Goal: Book appointment/travel/reservation

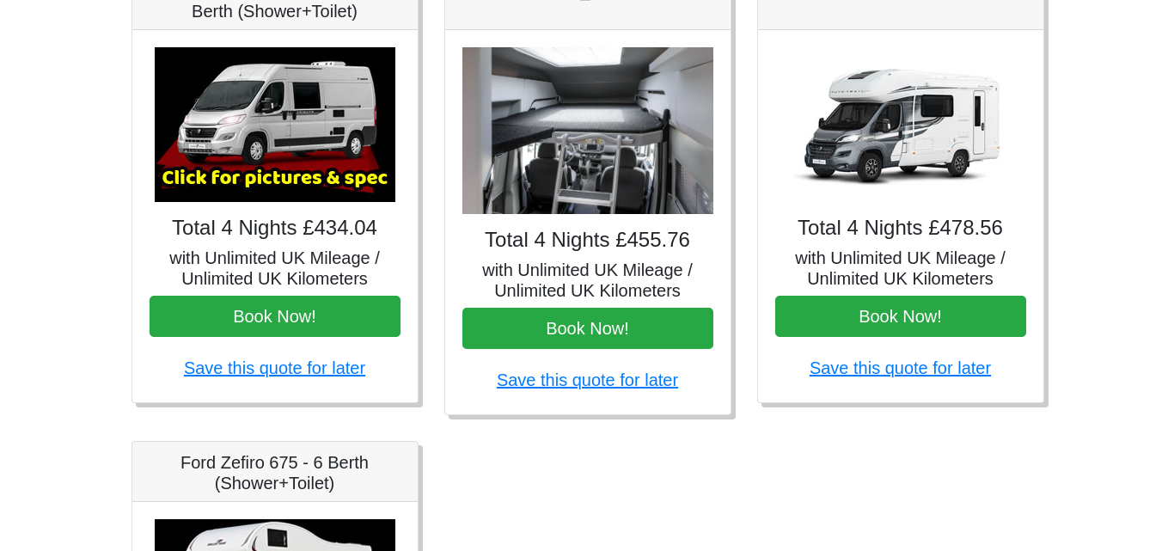
scroll to position [688, 0]
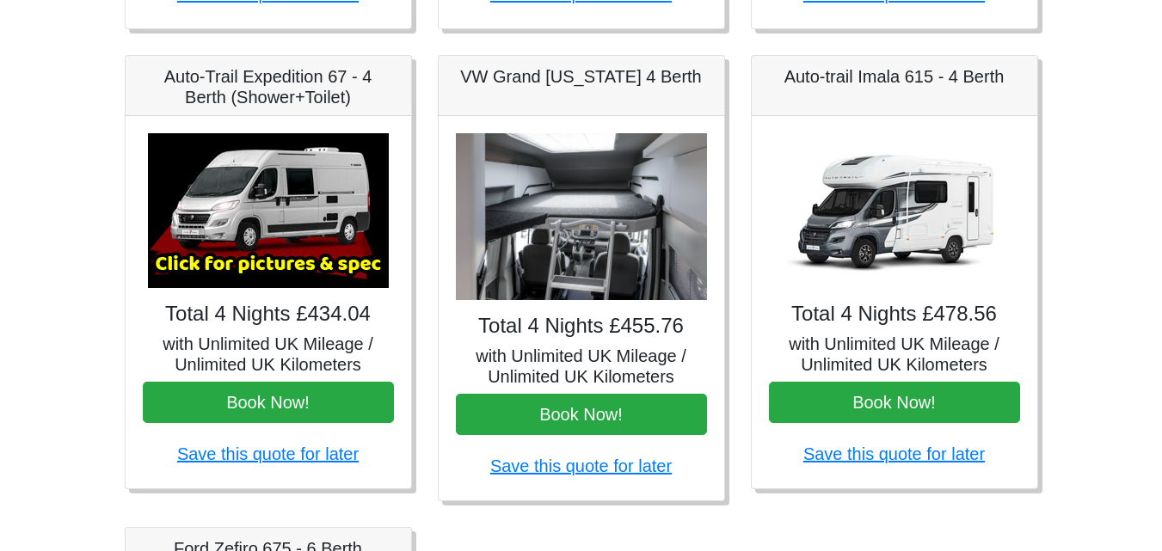
click at [254, 247] on img at bounding box center [268, 210] width 241 height 155
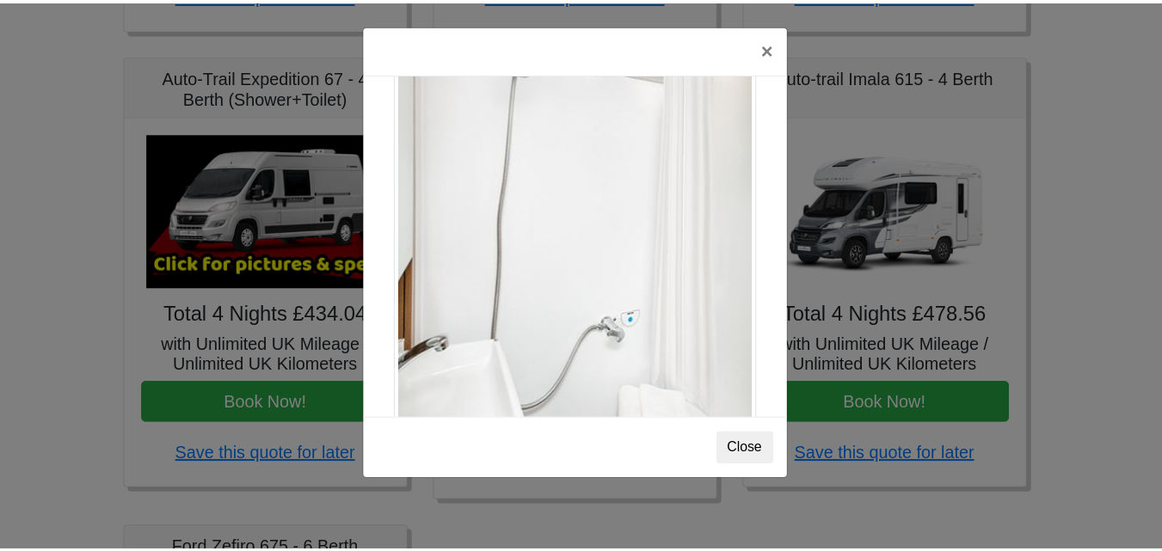
scroll to position [2328, 0]
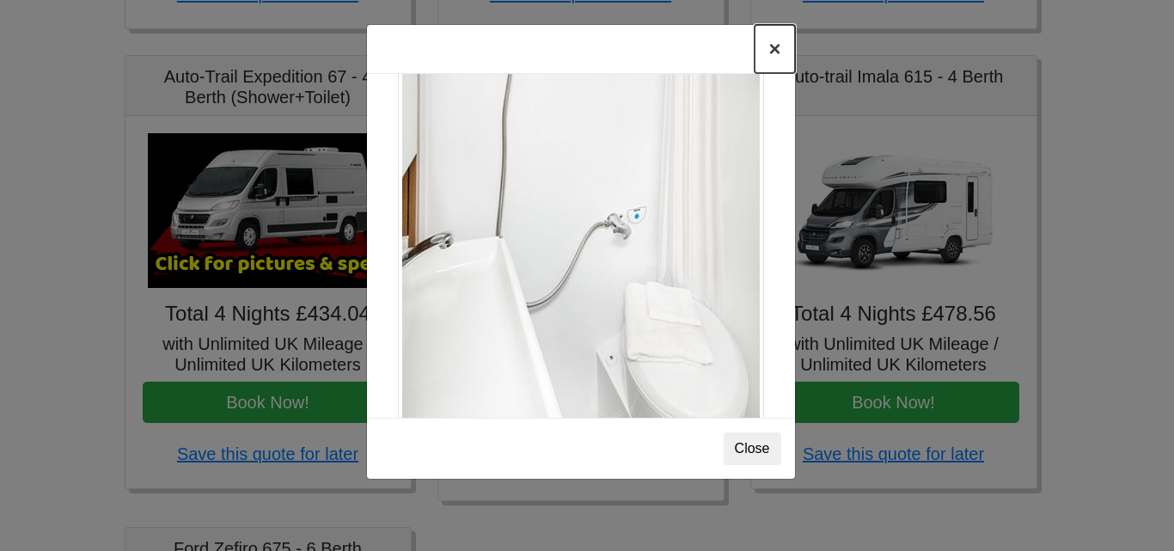
click at [772, 52] on button "×" at bounding box center [775, 49] width 40 height 48
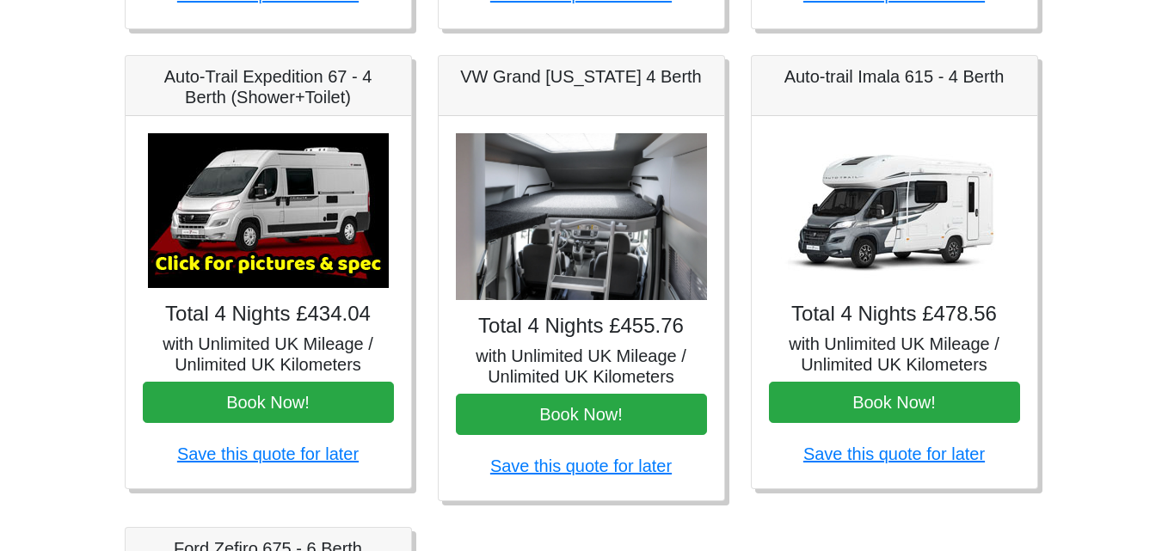
click at [573, 248] on img at bounding box center [581, 217] width 251 height 168
click at [613, 245] on img at bounding box center [581, 217] width 251 height 168
click at [547, 231] on img at bounding box center [581, 217] width 251 height 168
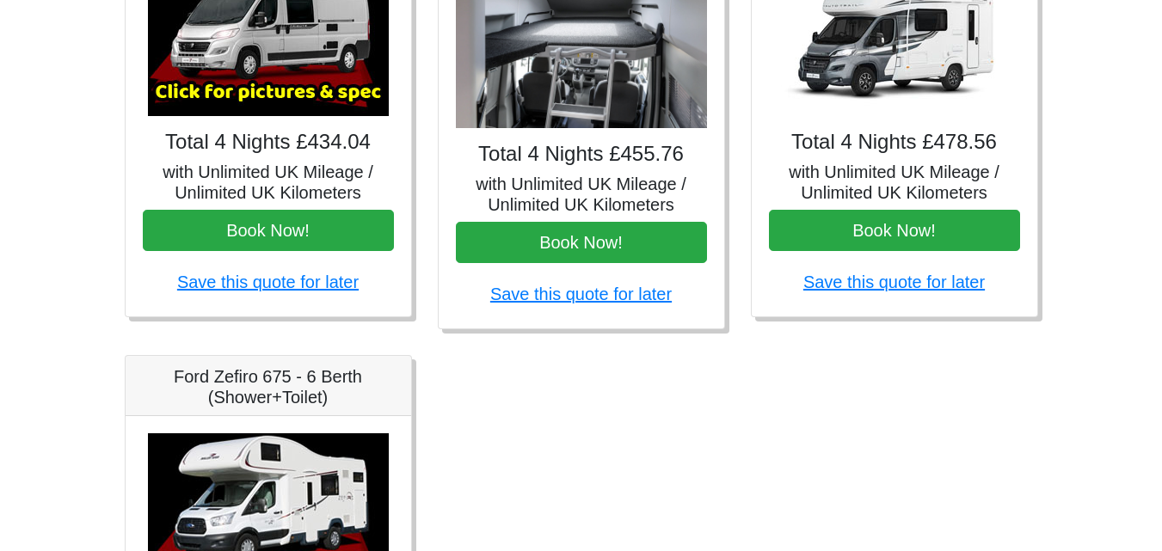
scroll to position [774, 0]
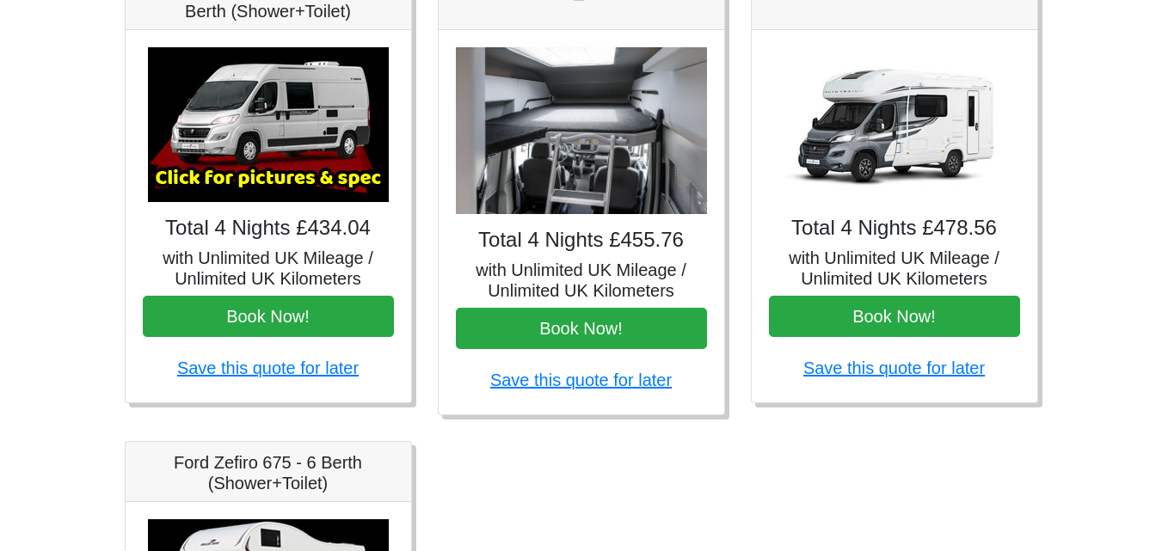
click at [581, 266] on h5 "with Unlimited UK Mileage / Unlimited UK Kilometers" at bounding box center [581, 280] width 251 height 41
click at [588, 163] on img at bounding box center [581, 131] width 251 height 168
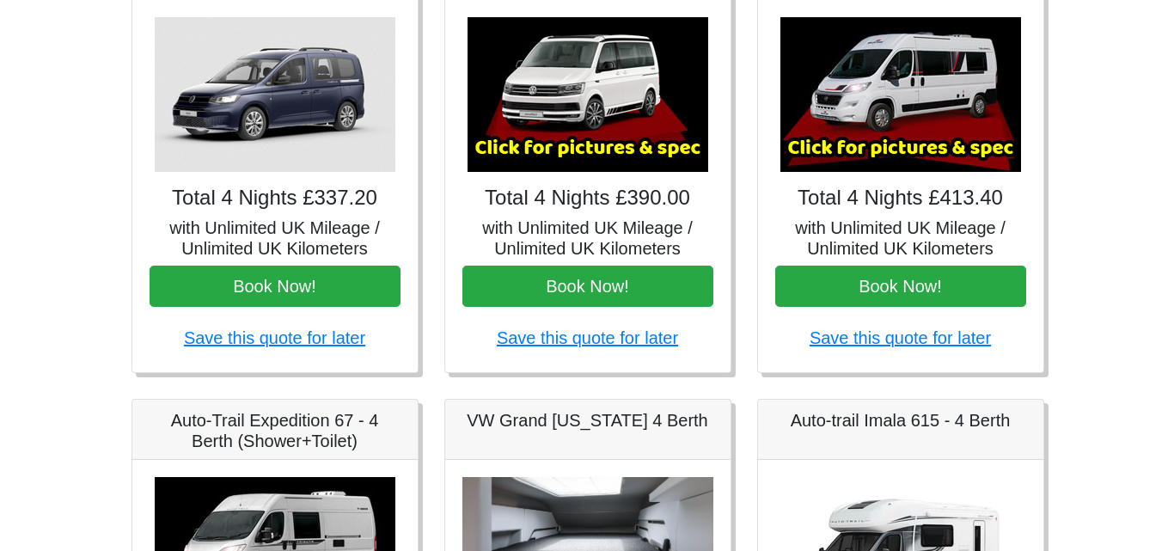
scroll to position [258, 0]
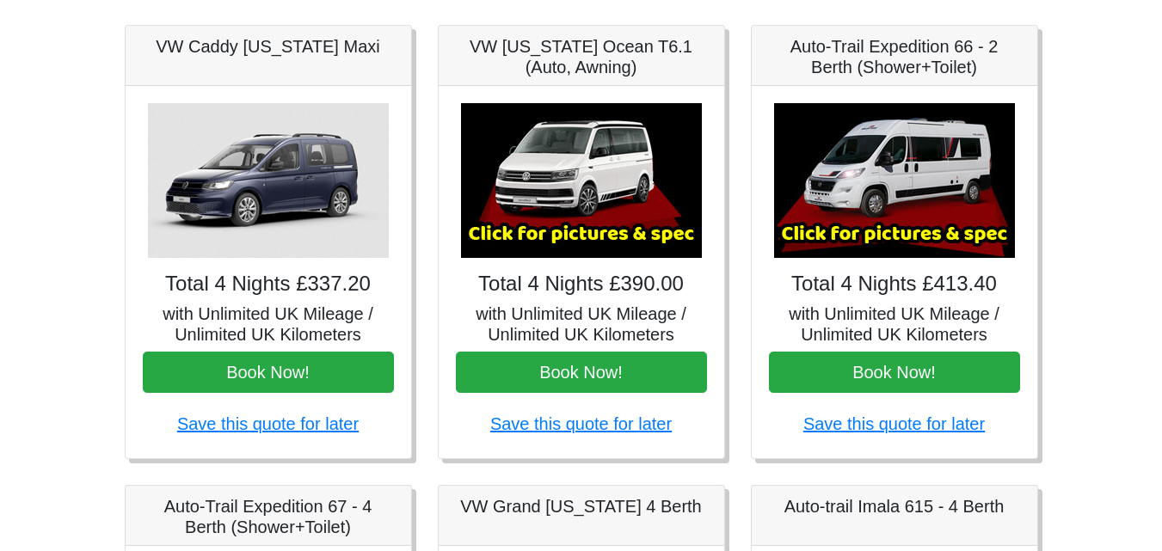
click at [905, 205] on img at bounding box center [894, 180] width 241 height 155
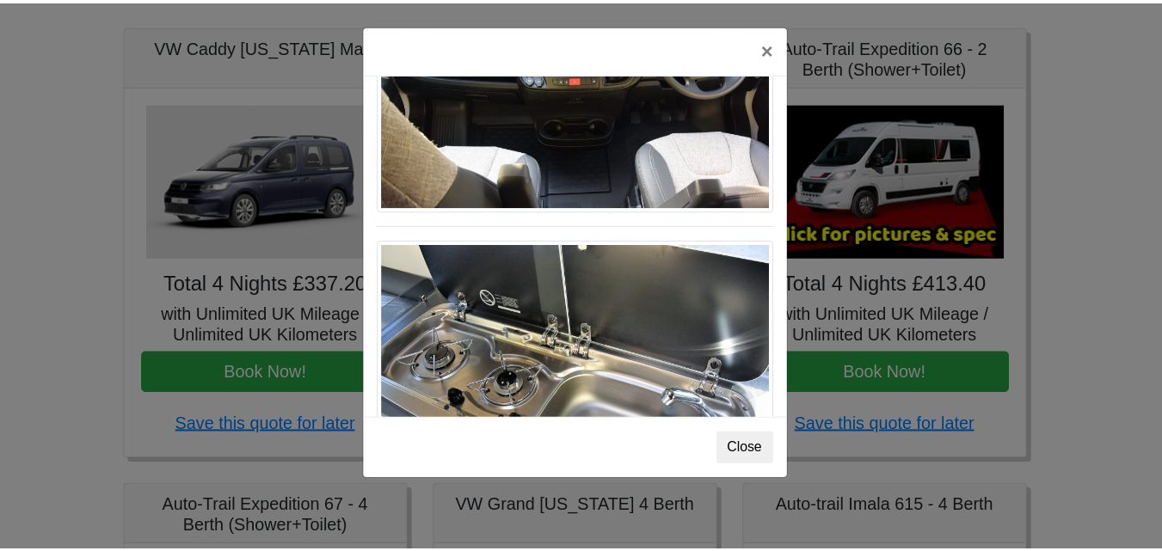
scroll to position [1788, 0]
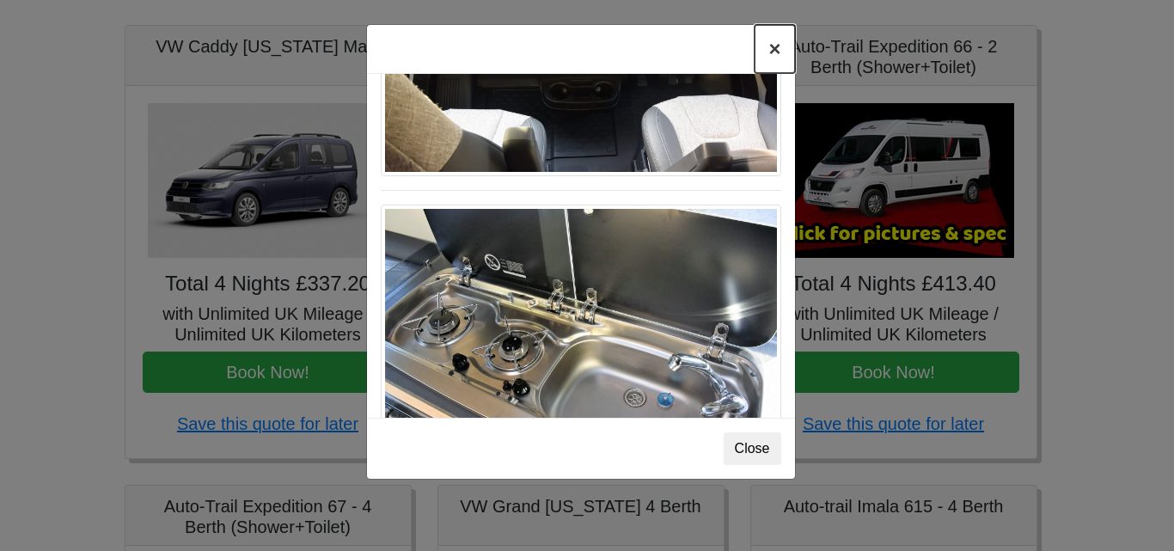
click at [776, 45] on button "×" at bounding box center [775, 49] width 40 height 48
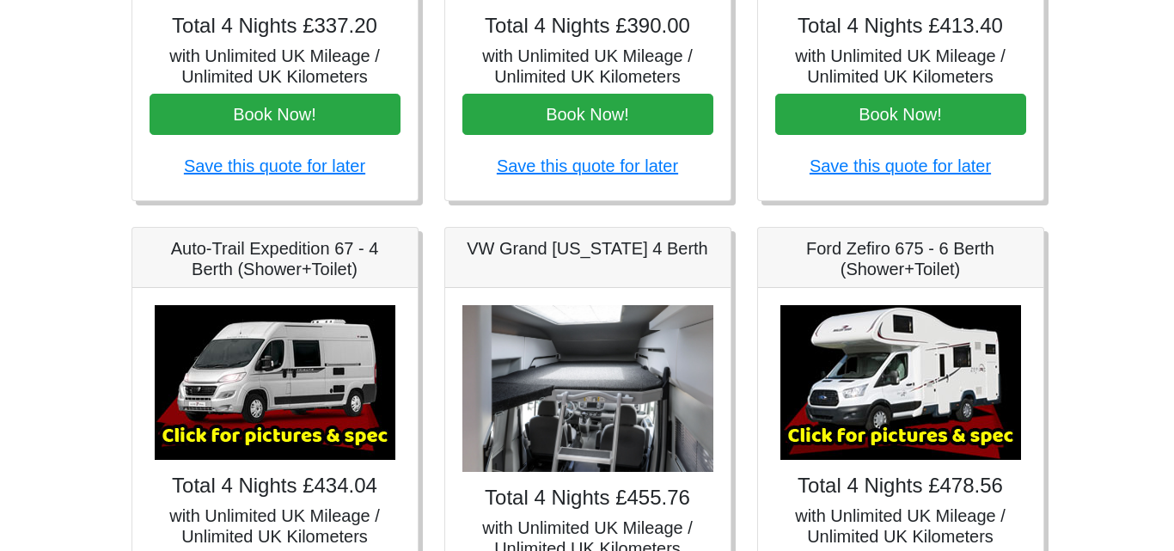
scroll to position [344, 0]
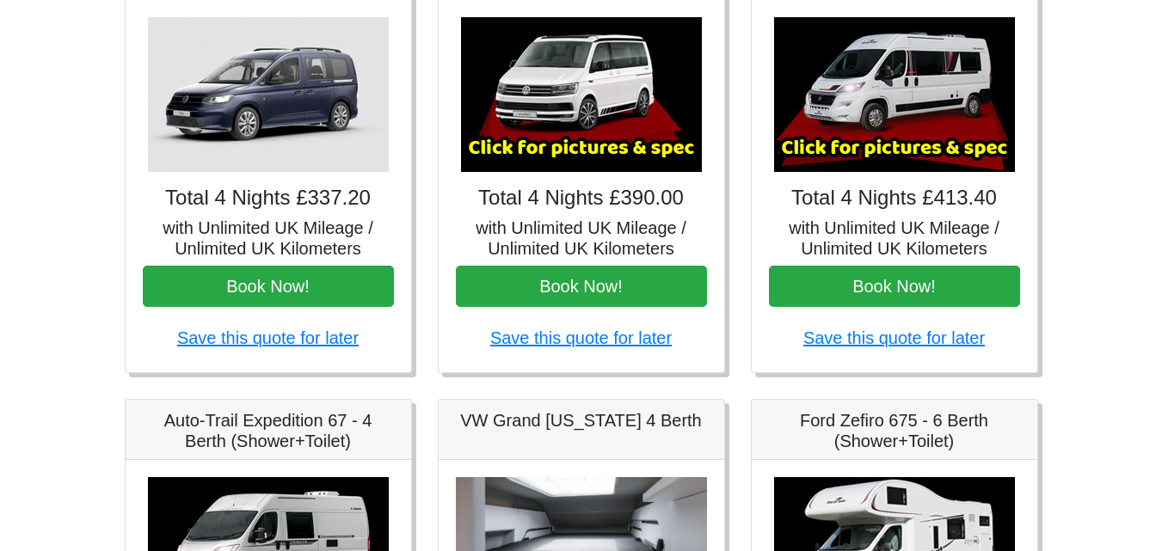
click at [911, 120] on img at bounding box center [894, 94] width 241 height 155
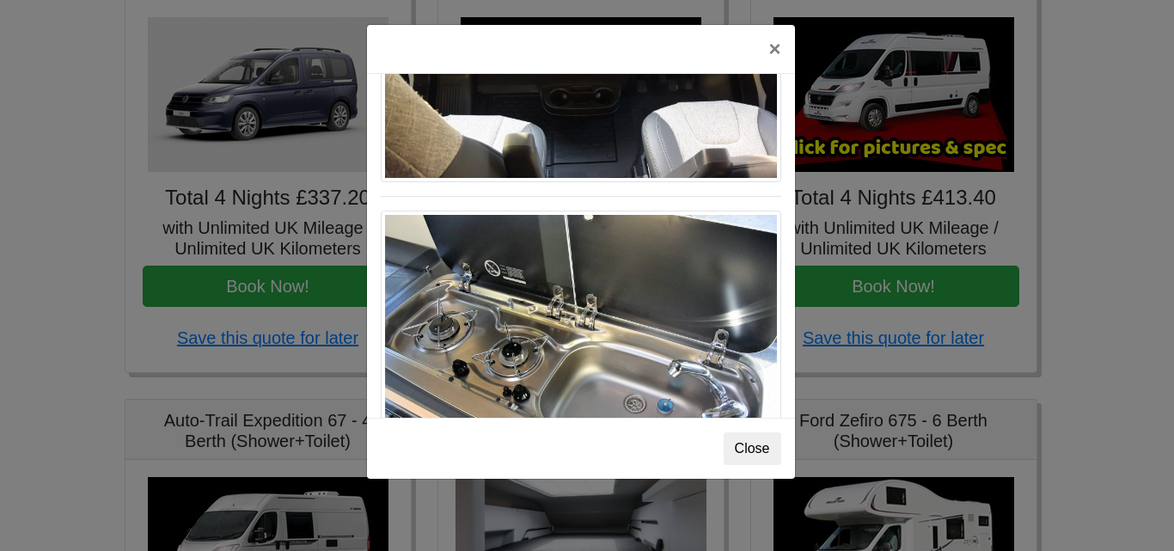
scroll to position [1788, 0]
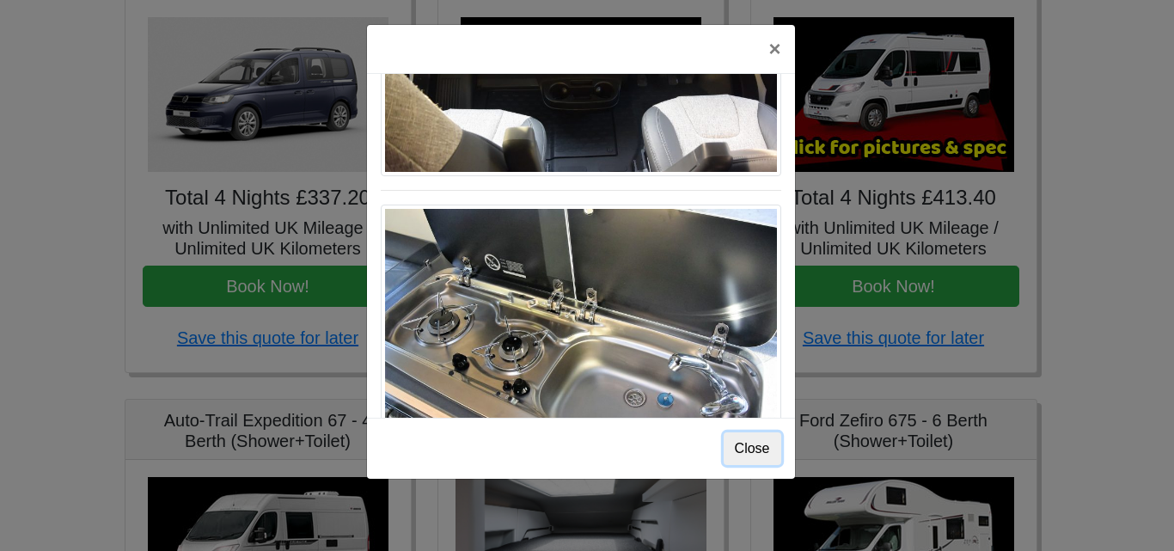
click at [748, 452] on button "Close" at bounding box center [753, 448] width 58 height 33
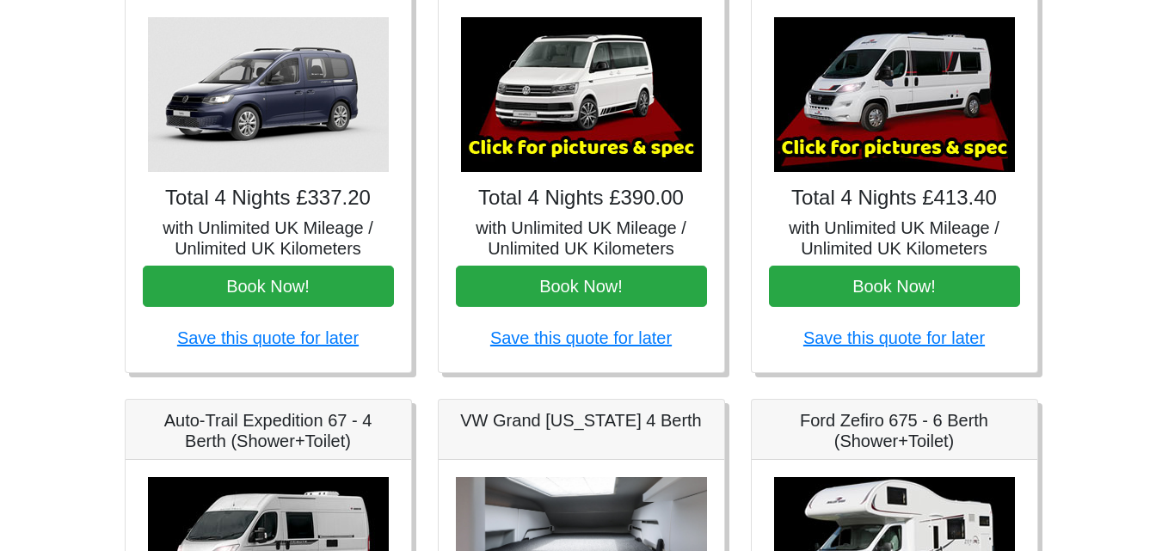
click at [847, 139] on img at bounding box center [894, 94] width 241 height 155
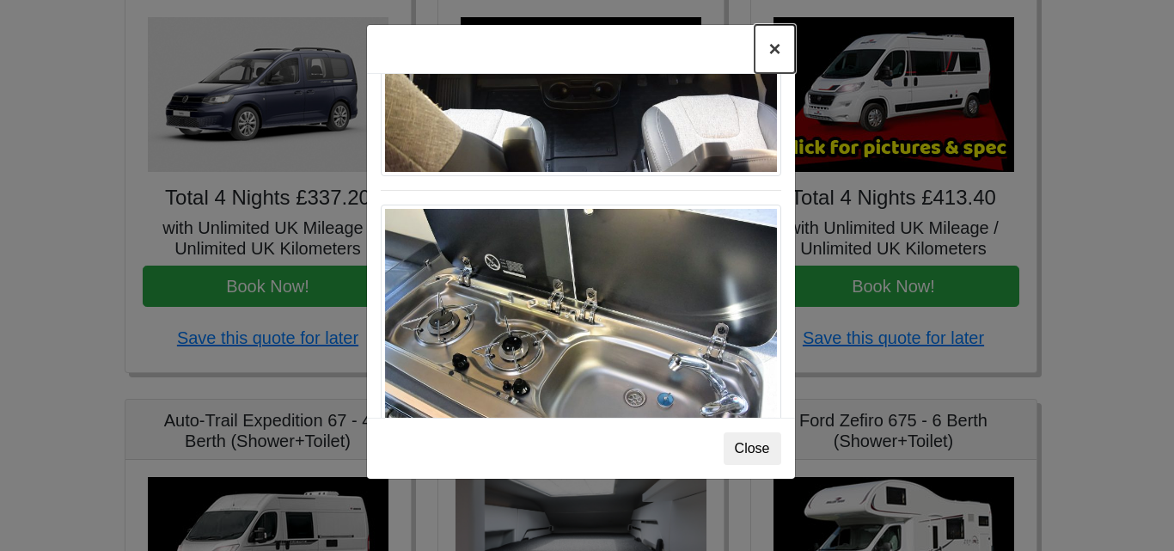
click at [775, 55] on button "×" at bounding box center [775, 49] width 40 height 48
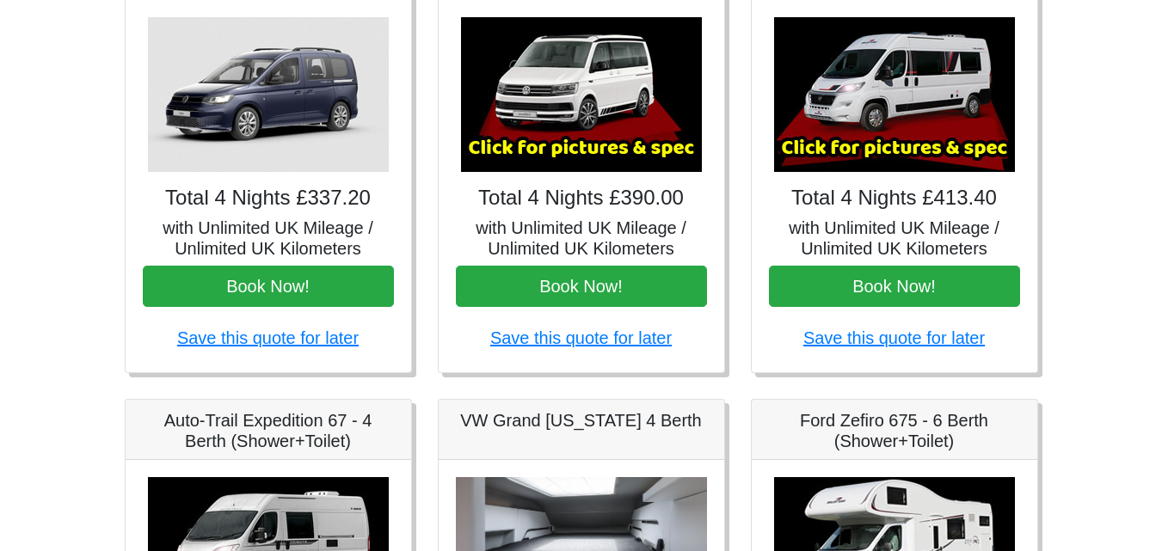
click at [934, 112] on img at bounding box center [894, 94] width 241 height 155
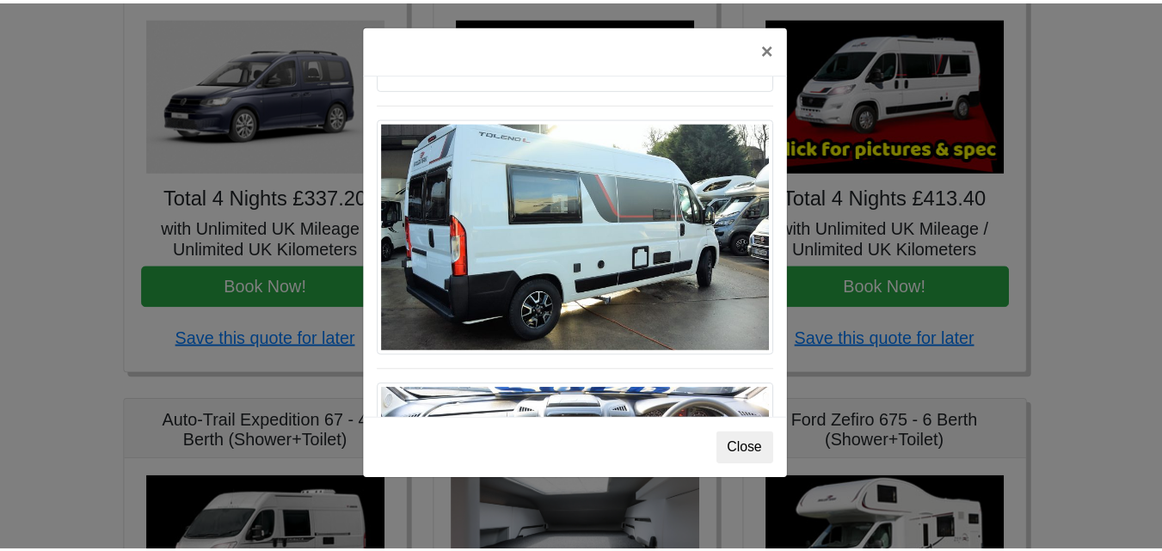
scroll to position [1279, 0]
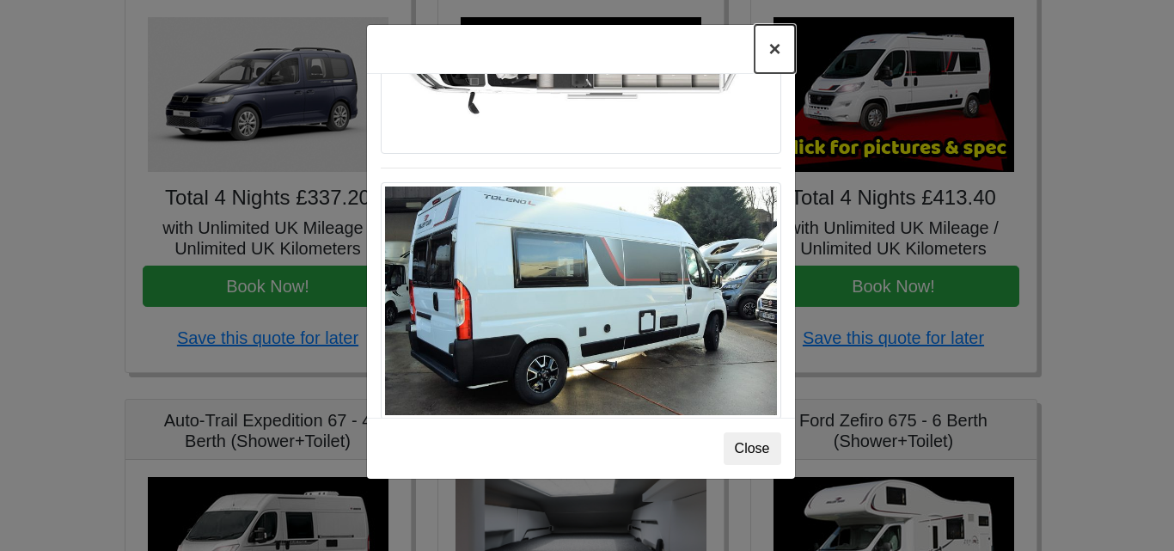
click at [776, 65] on button "×" at bounding box center [775, 49] width 40 height 48
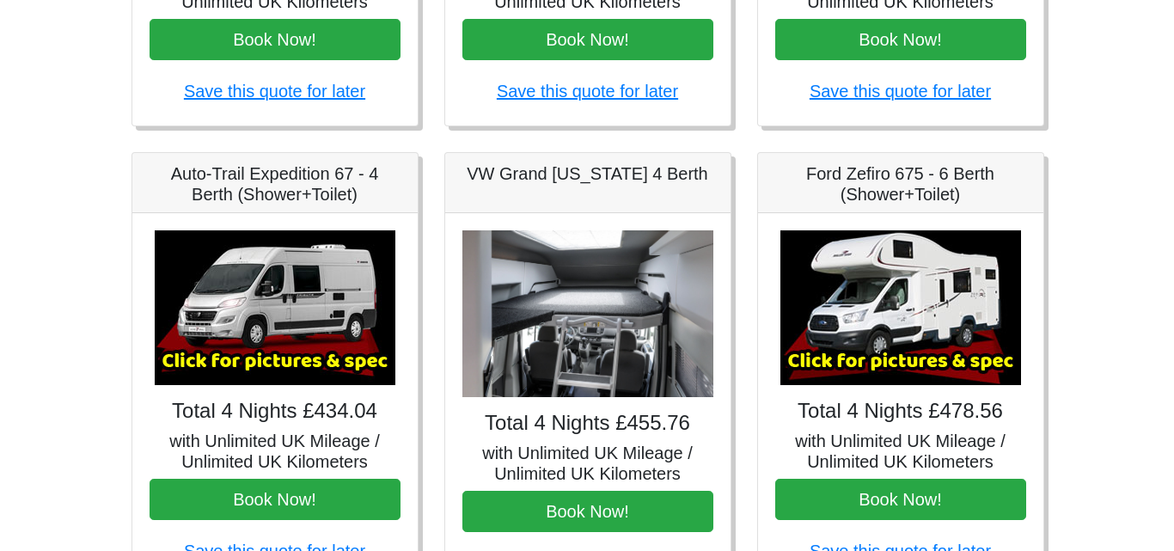
scroll to position [604, 0]
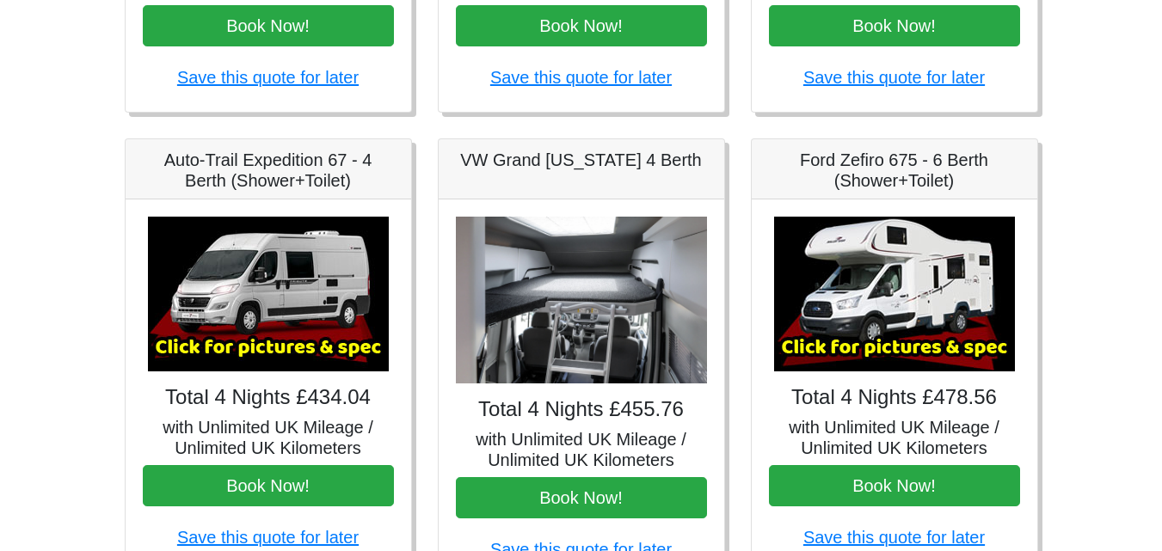
click at [251, 335] on img at bounding box center [268, 294] width 241 height 155
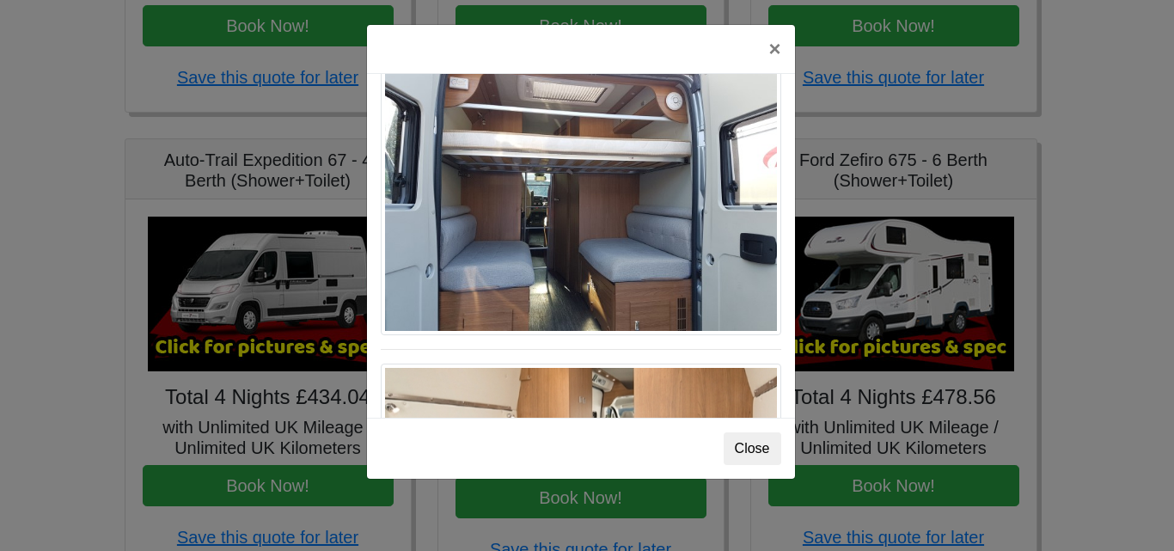
scroll to position [1483, 0]
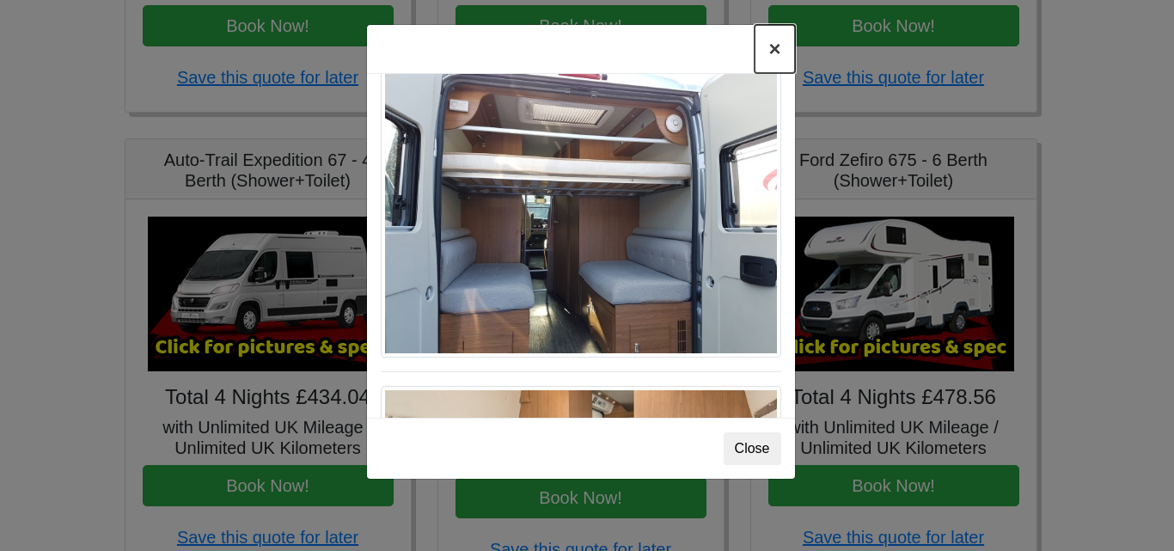
click at [776, 55] on button "×" at bounding box center [775, 49] width 40 height 48
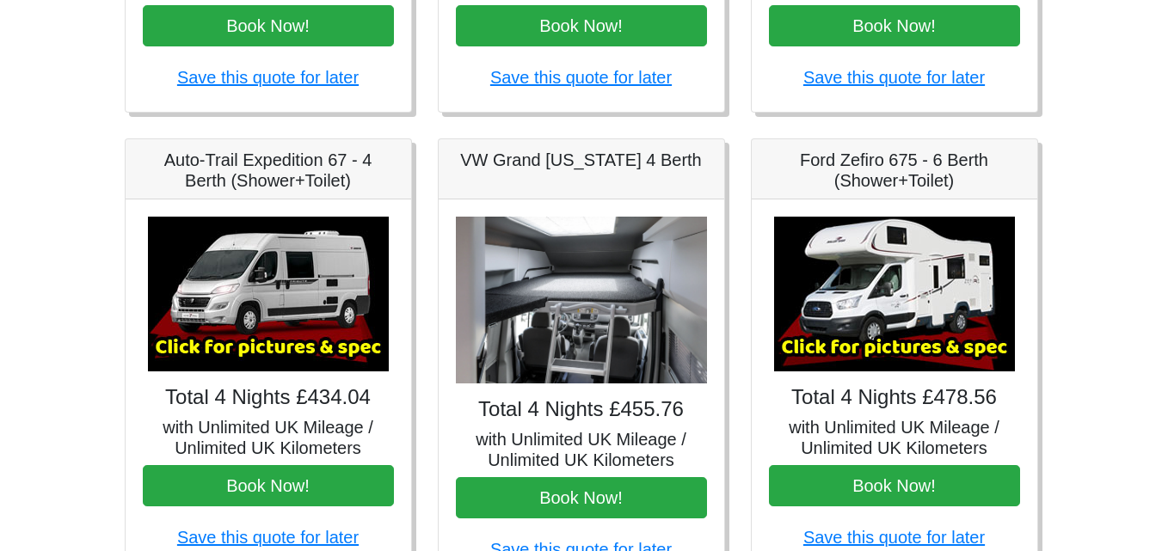
click at [907, 304] on img at bounding box center [894, 294] width 241 height 155
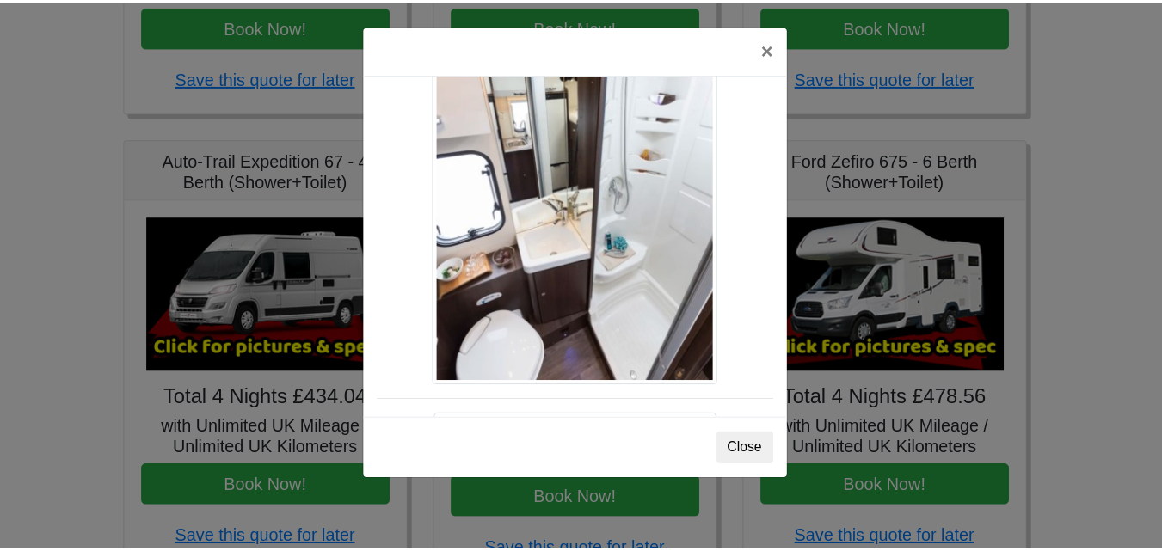
scroll to position [1224, 0]
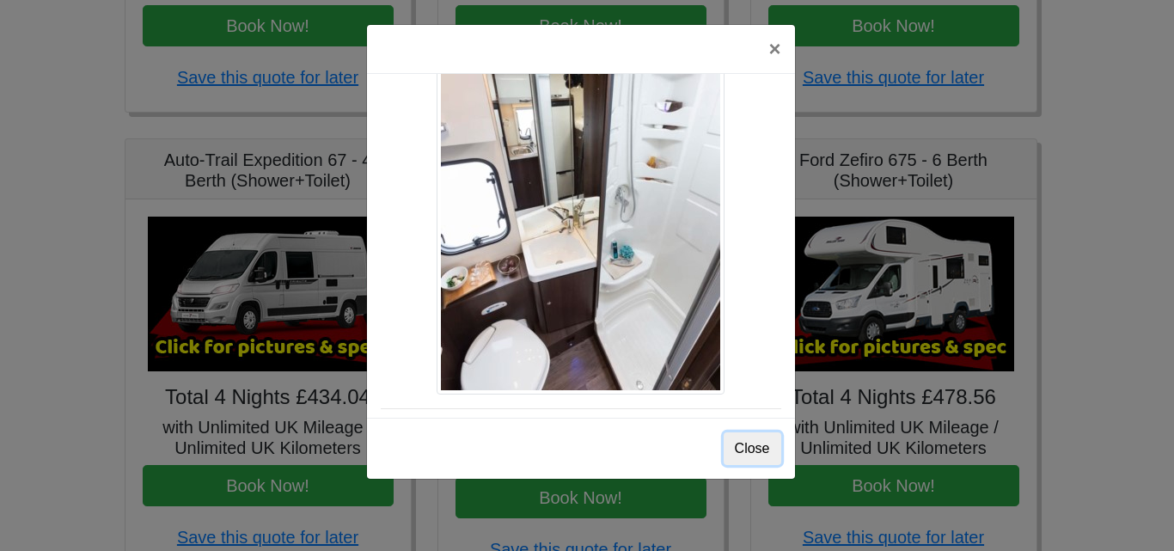
click at [744, 452] on button "Close" at bounding box center [753, 448] width 58 height 33
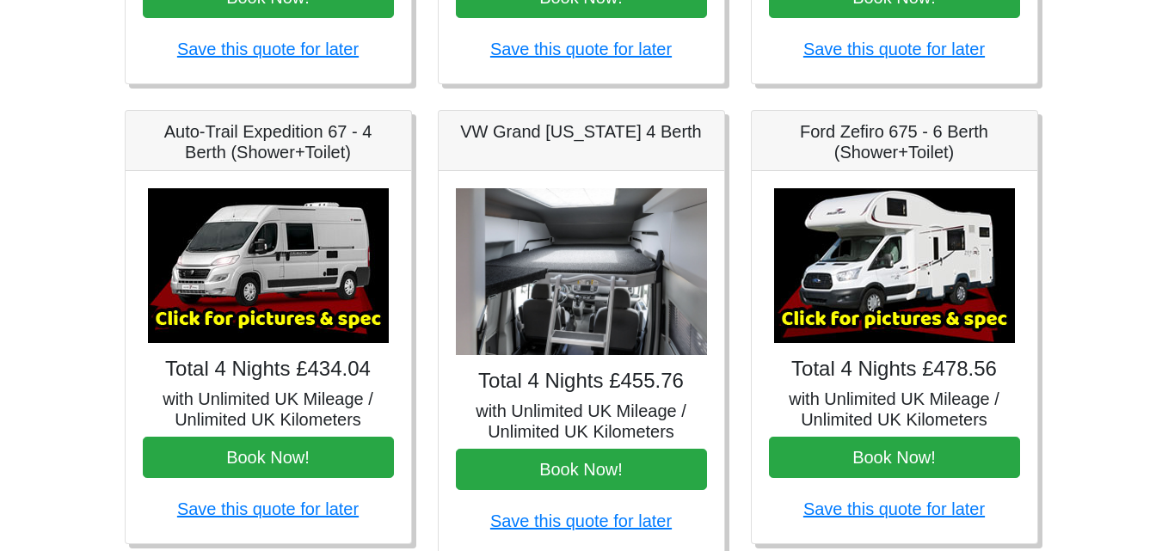
scroll to position [630, 0]
